Goal: Information Seeking & Learning: Learn about a topic

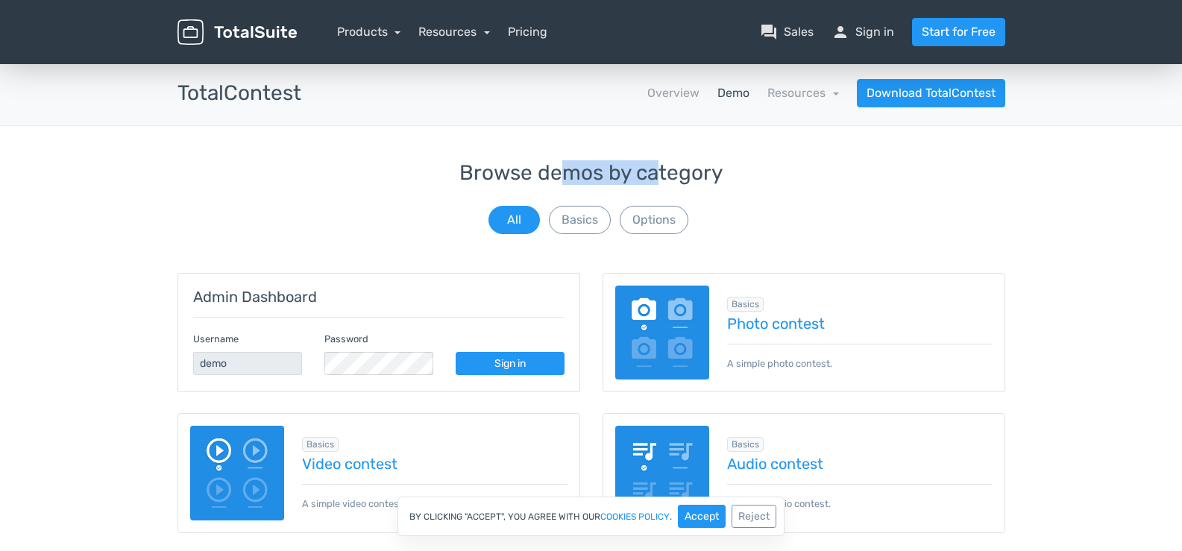
drag, startPoint x: 559, startPoint y: 175, endPoint x: 658, endPoint y: 170, distance: 98.6
click at [658, 170] on h3 "Browse demos by category" at bounding box center [592, 173] width 828 height 23
click at [581, 218] on button "Basics" at bounding box center [580, 220] width 62 height 28
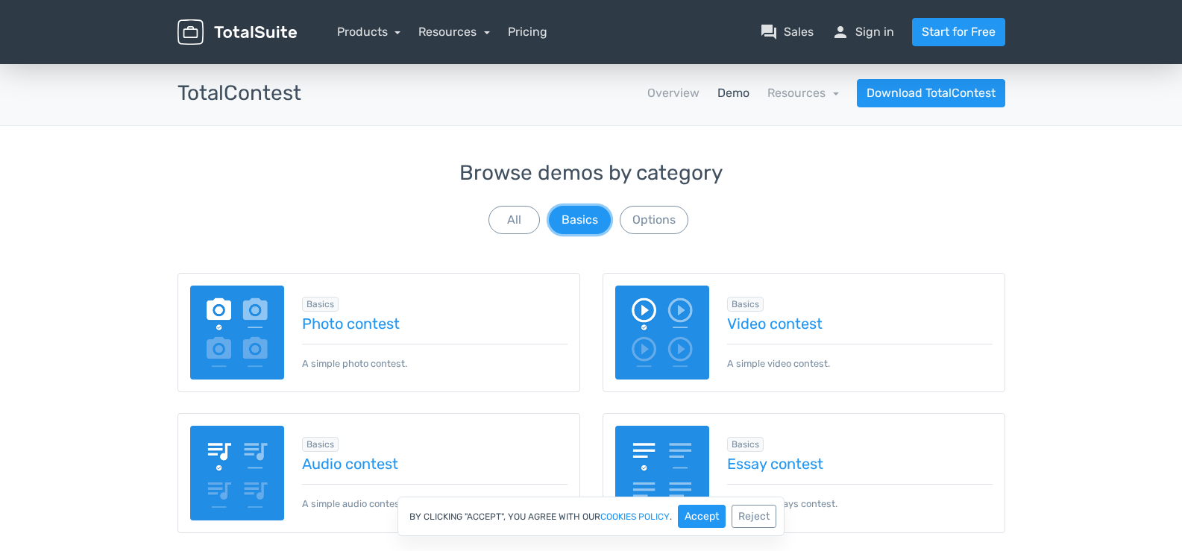
scroll to position [199, 0]
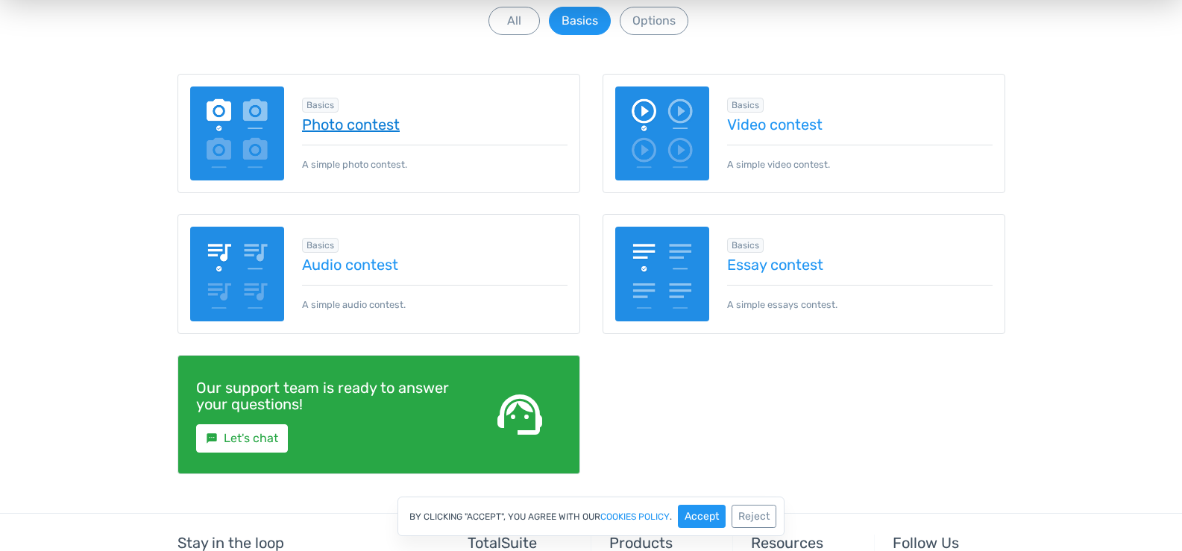
click at [365, 130] on link "Photo contest" at bounding box center [435, 124] width 266 height 16
click at [59, 290] on div "Browse demos by category All Basics Options Admin Dashboard Username demo Passw…" at bounding box center [591, 238] width 1182 height 550
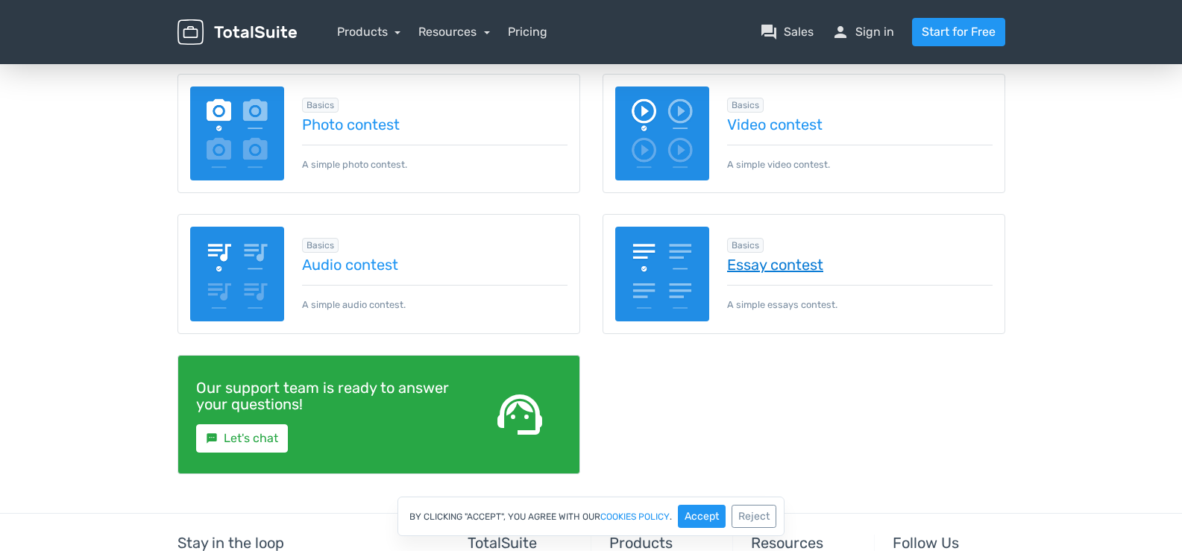
click at [798, 272] on link "Essay contest" at bounding box center [860, 265] width 266 height 16
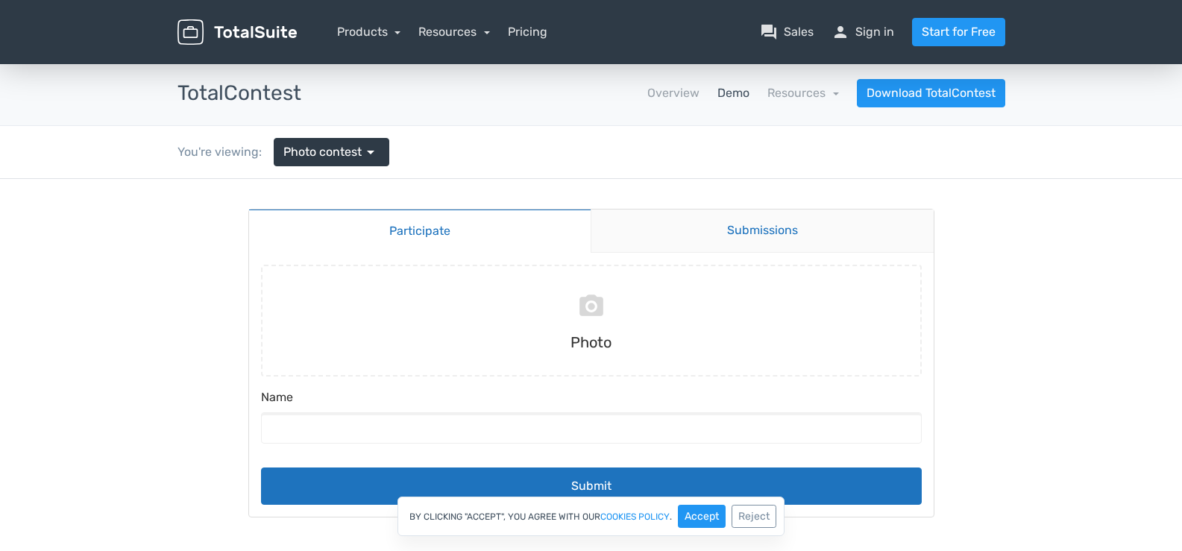
click at [775, 234] on link "Submissions" at bounding box center [762, 231] width 343 height 43
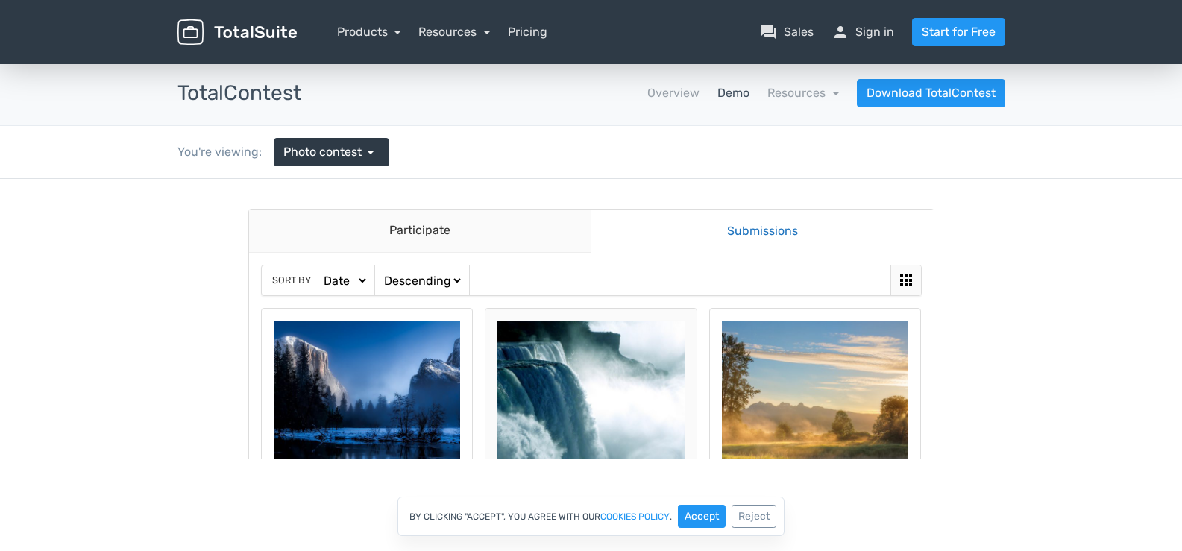
click at [599, 427] on img at bounding box center [591, 414] width 187 height 187
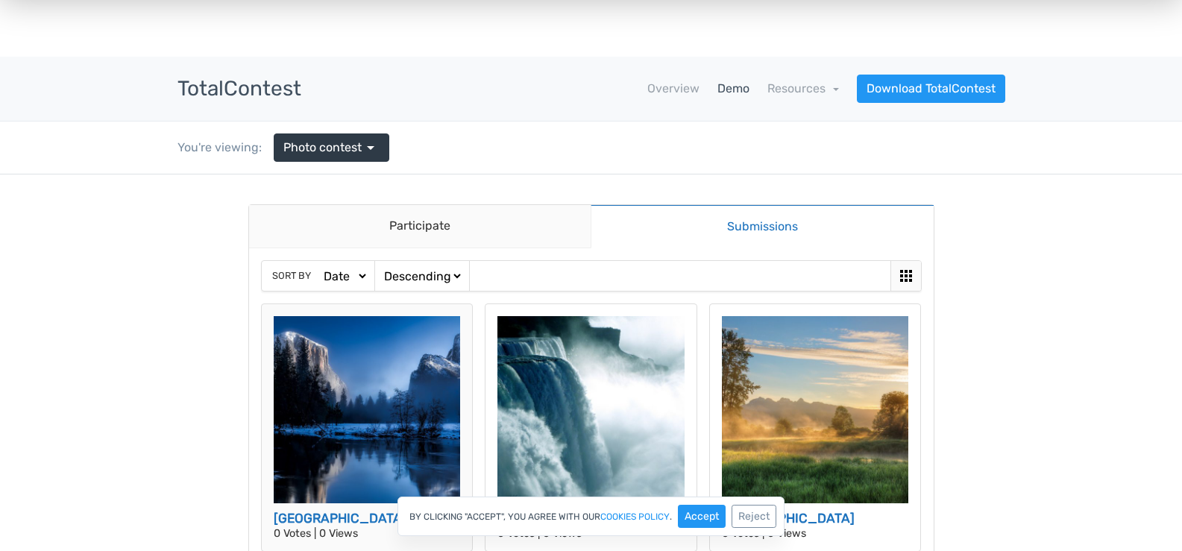
scroll to position [204, 0]
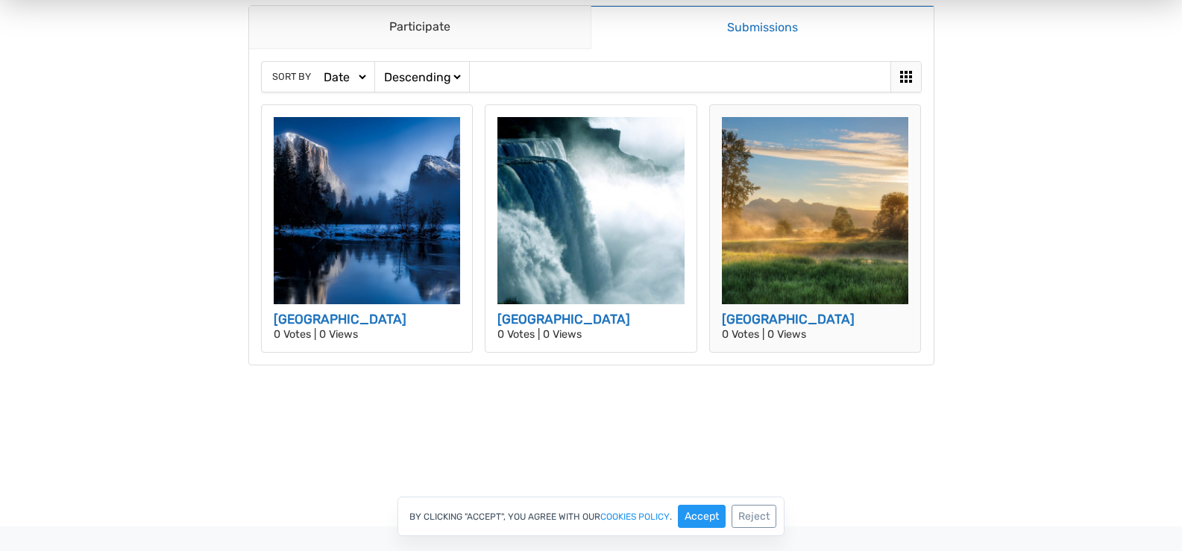
click at [821, 216] on img at bounding box center [815, 210] width 187 height 187
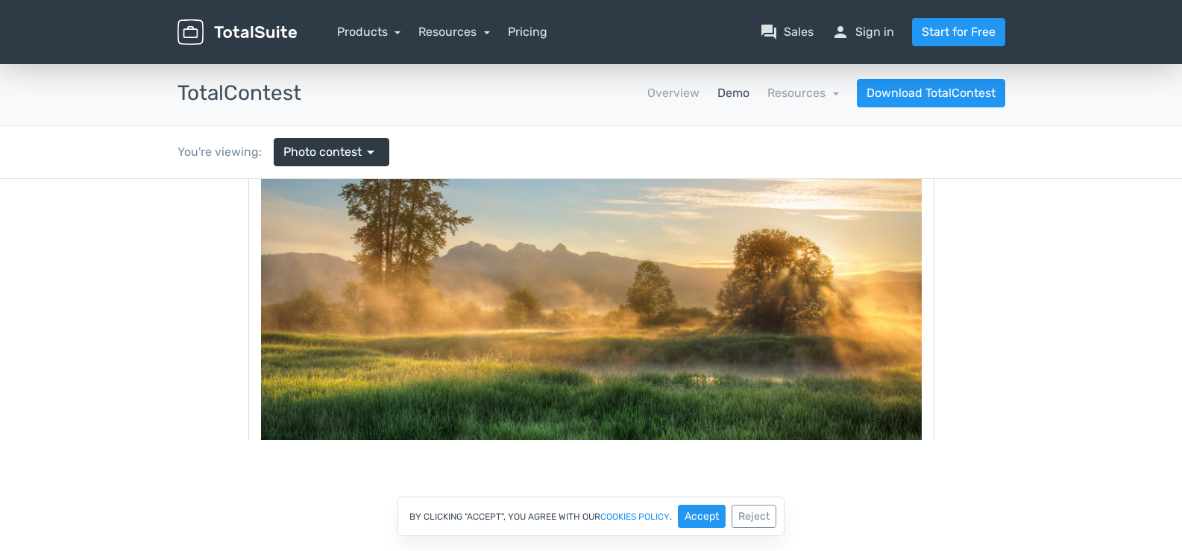
scroll to position [371, 0]
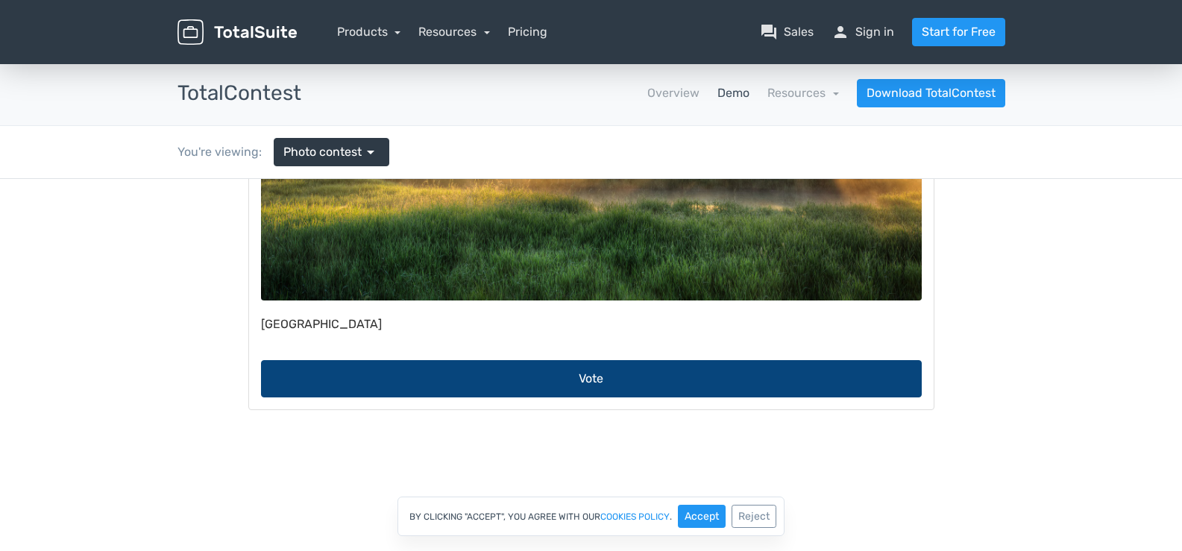
click at [520, 386] on button "Vote" at bounding box center [591, 378] width 661 height 37
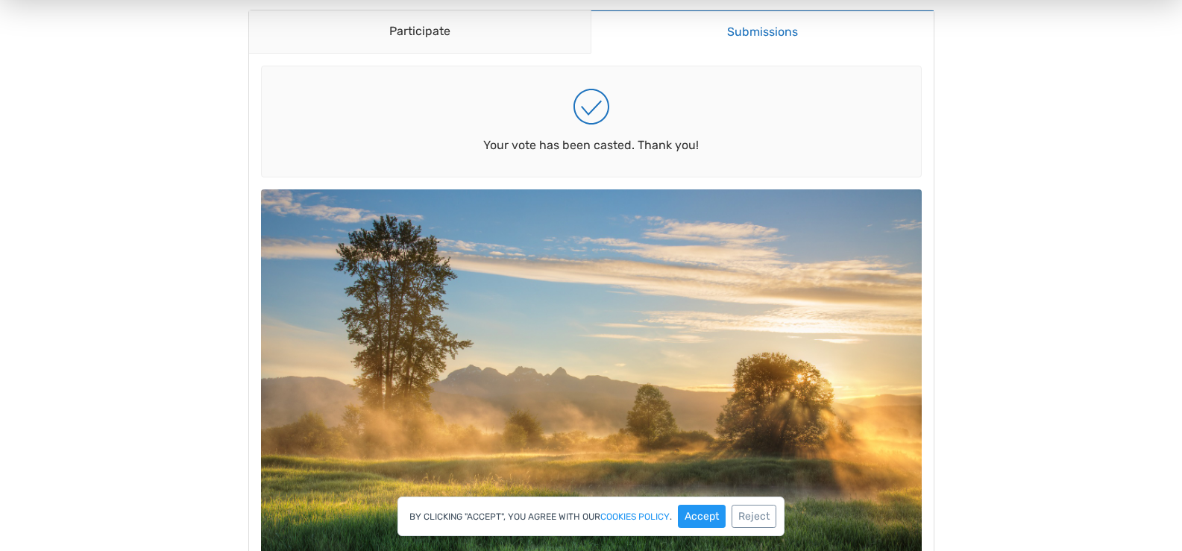
scroll to position [398, 0]
